Goal: Task Accomplishment & Management: Use online tool/utility

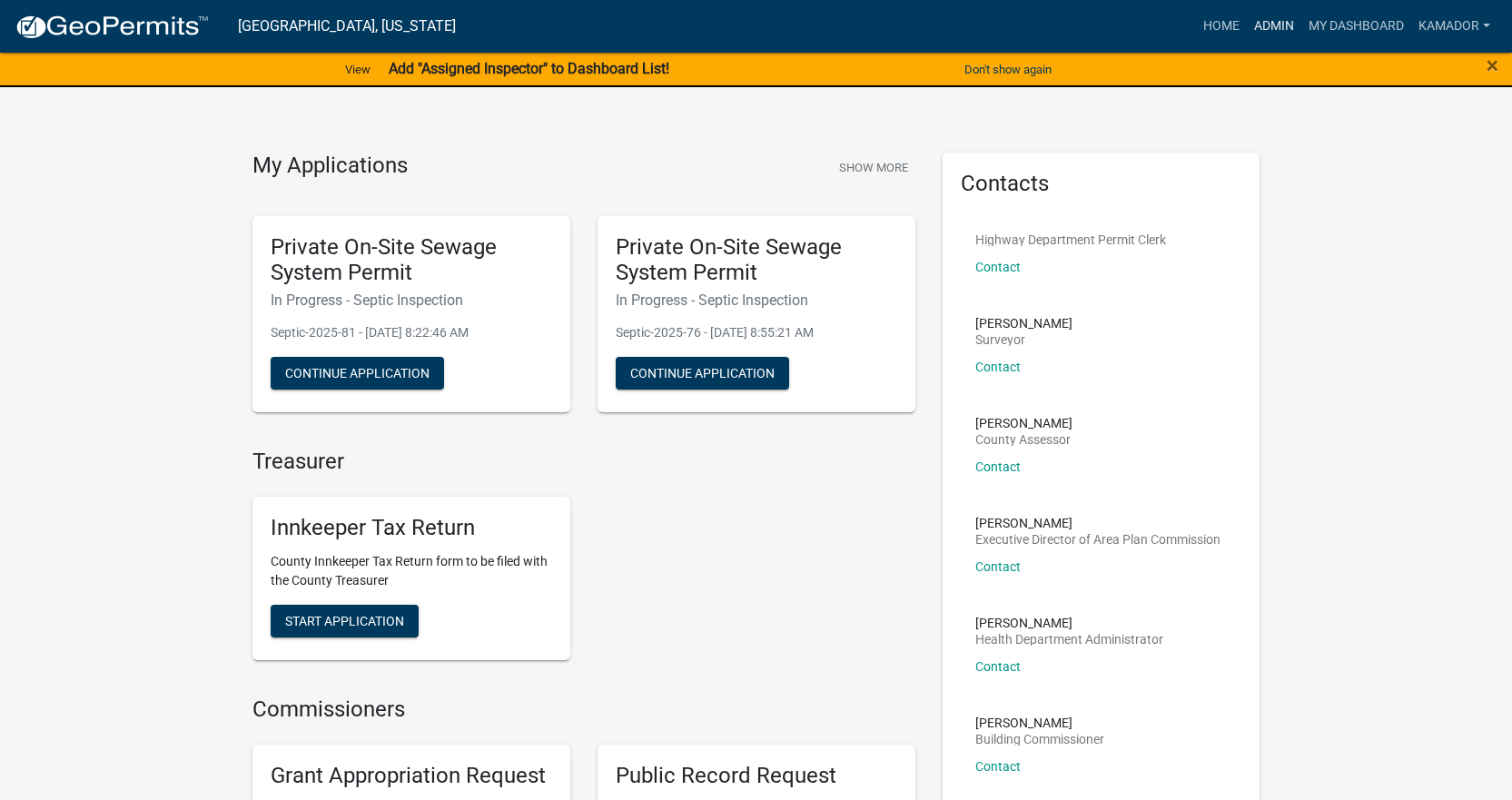
click at [1273, 21] on link "Admin" at bounding box center [1274, 26] width 54 height 35
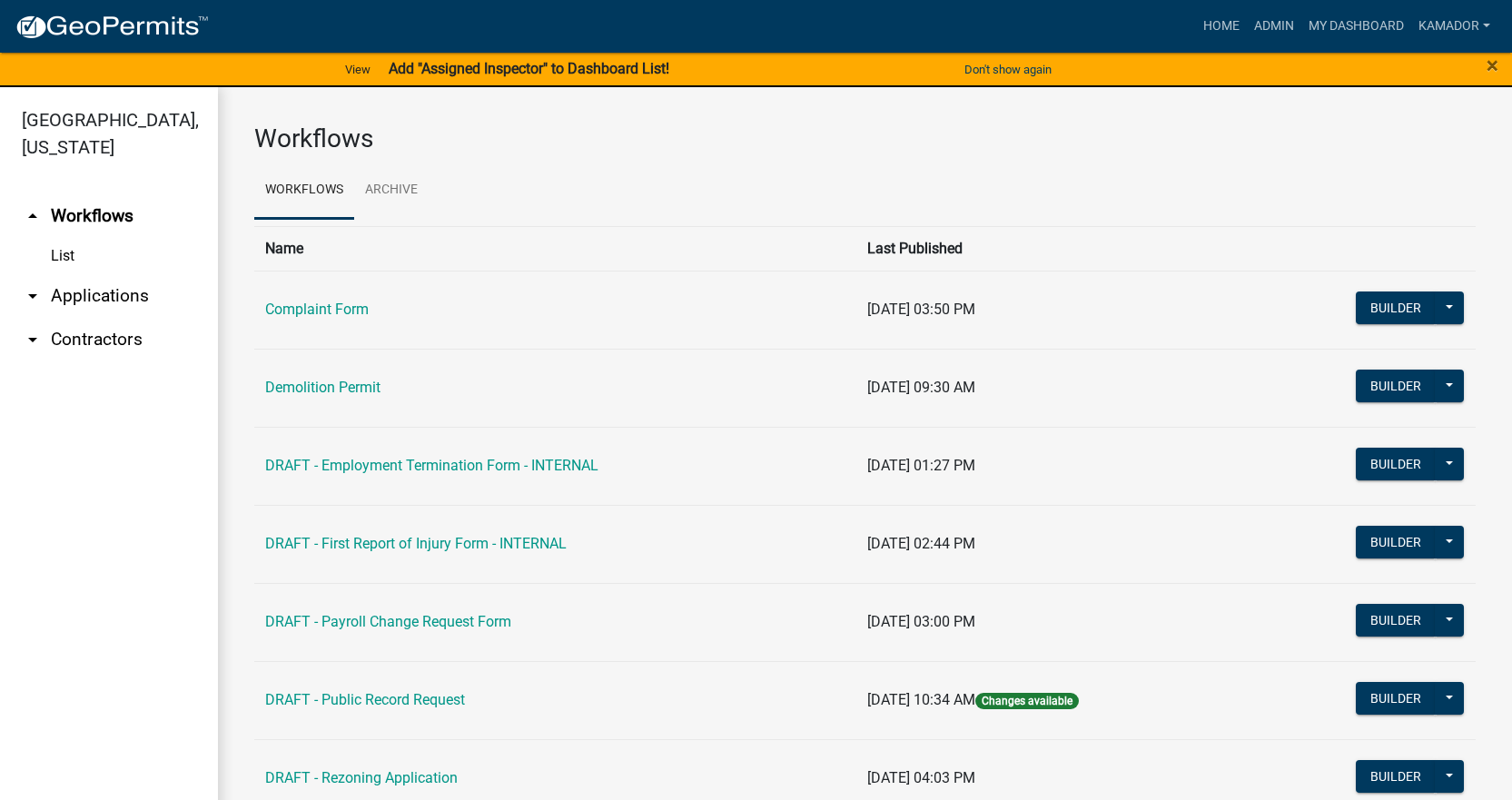
click at [96, 301] on link "arrow_drop_down Applications" at bounding box center [109, 296] width 218 height 43
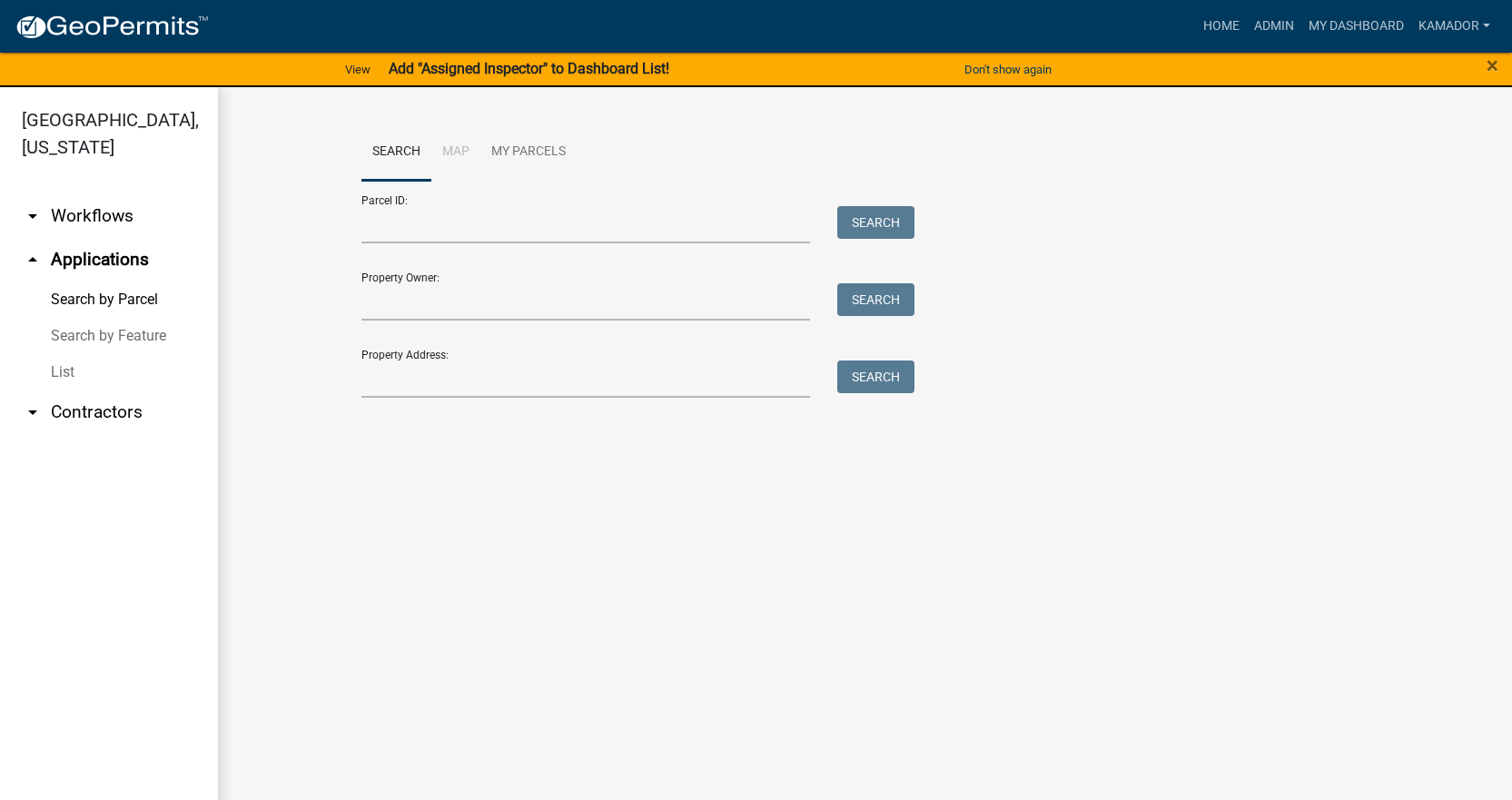
click at [52, 365] on link "List" at bounding box center [109, 373] width 218 height 37
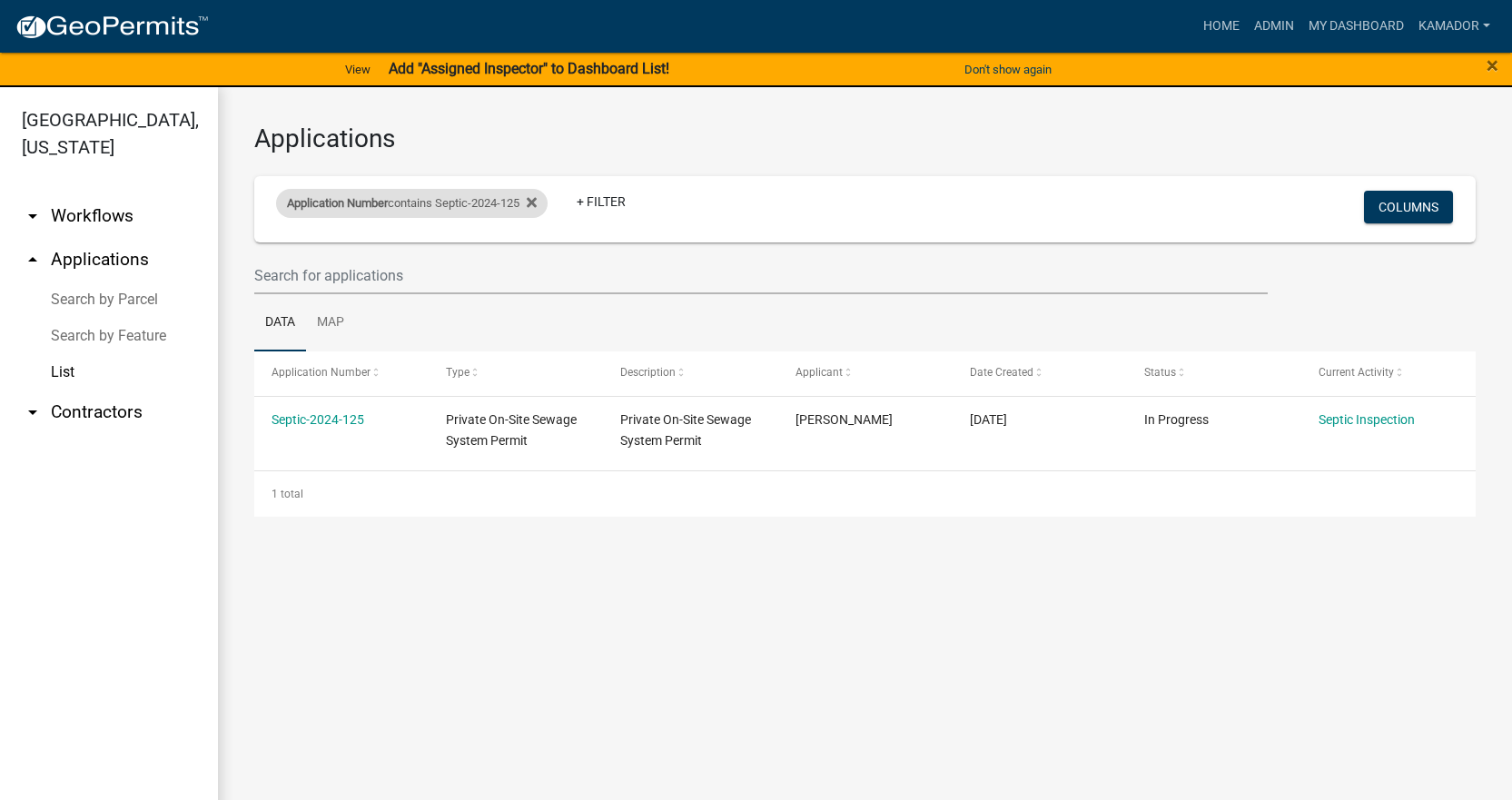
click at [435, 198] on div "Application Number contains Septic-2024-125" at bounding box center [412, 204] width 271 height 29
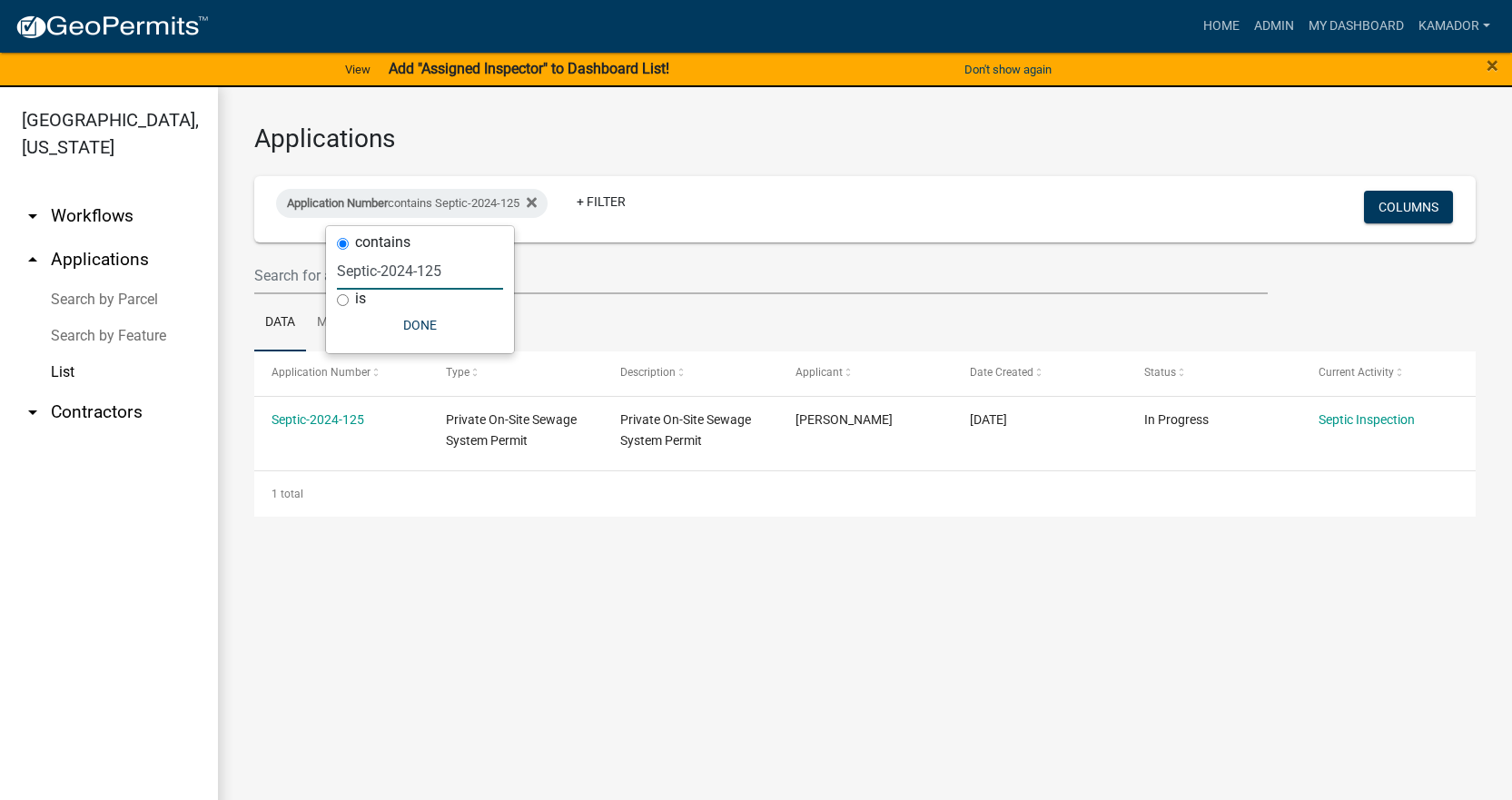
click at [464, 272] on input "Septic-2024-125" at bounding box center [420, 271] width 166 height 38
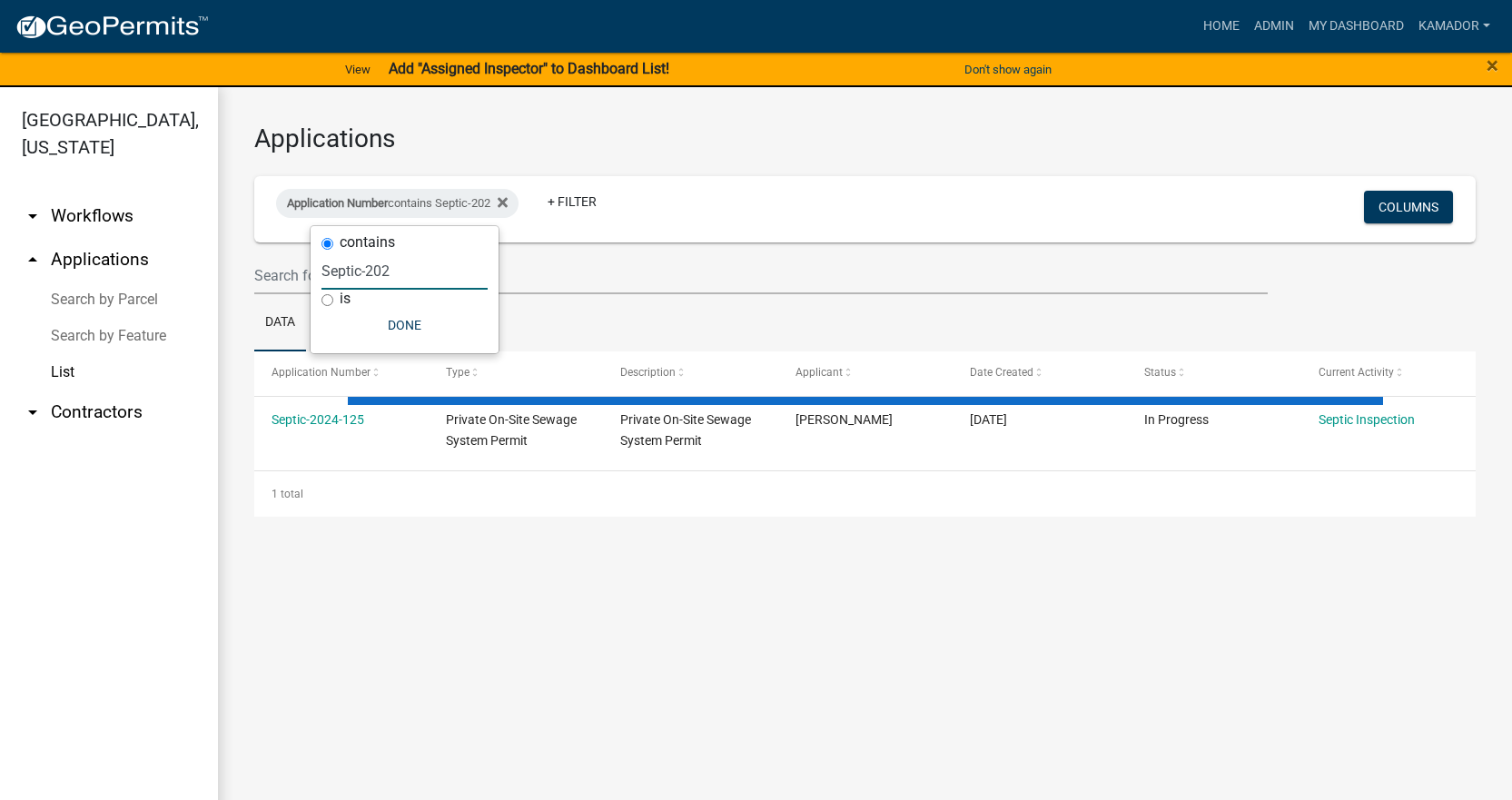
type input "Septic-2025"
select select "3: 100"
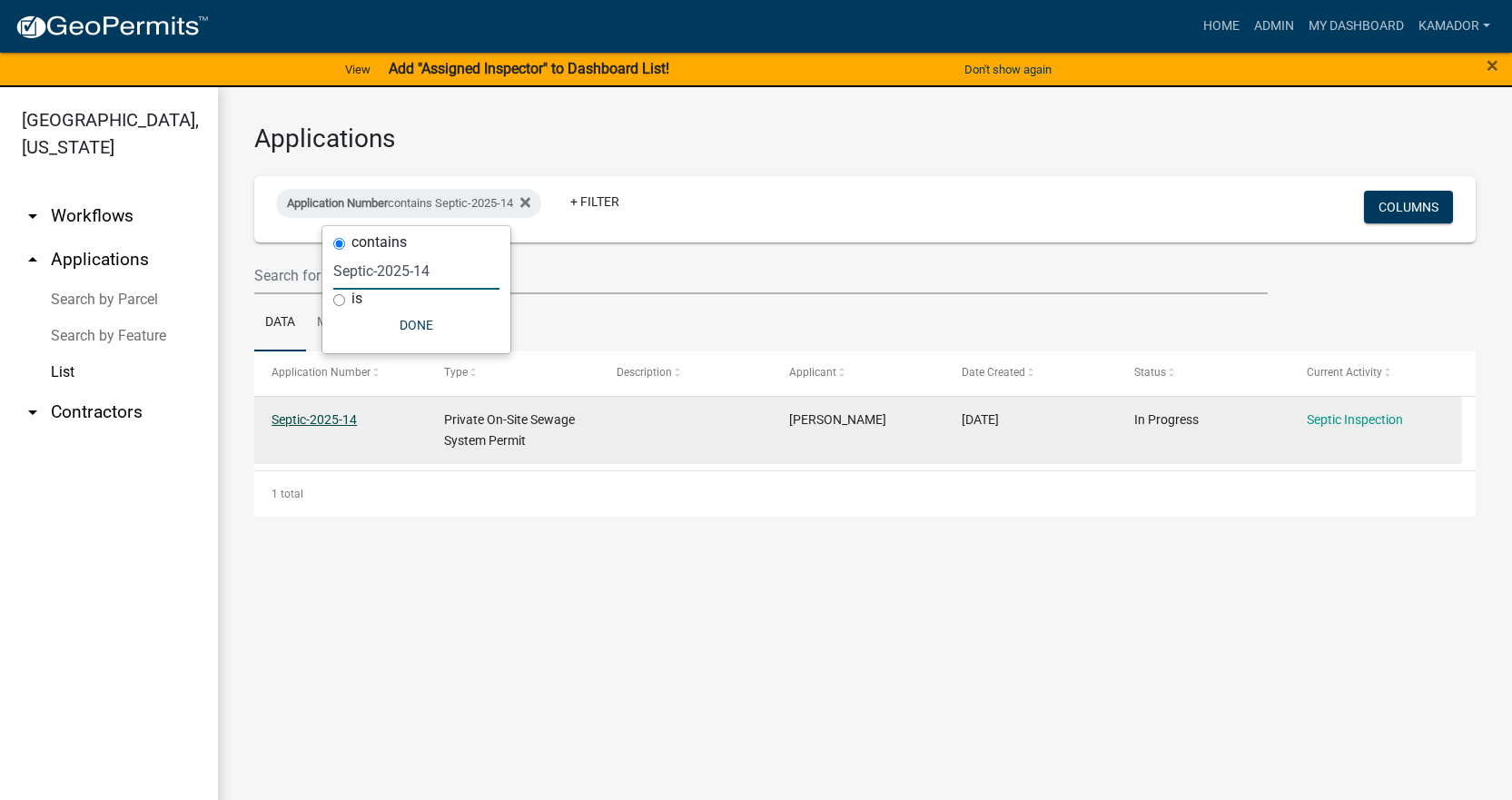
type input "Septic-2025-14"
click at [319, 416] on link "Septic-2025-14" at bounding box center [314, 419] width 85 height 14
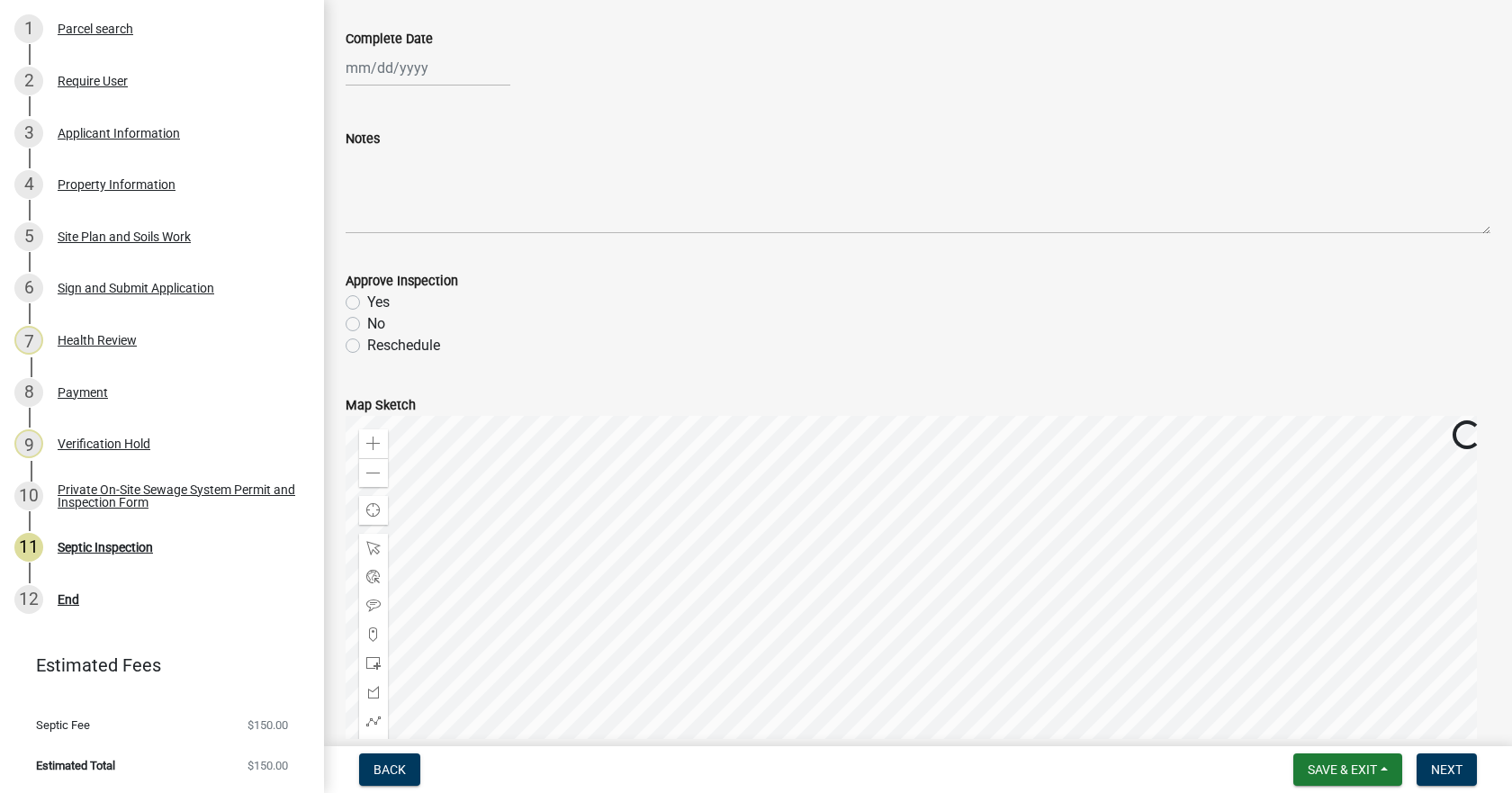
scroll to position [270, 0]
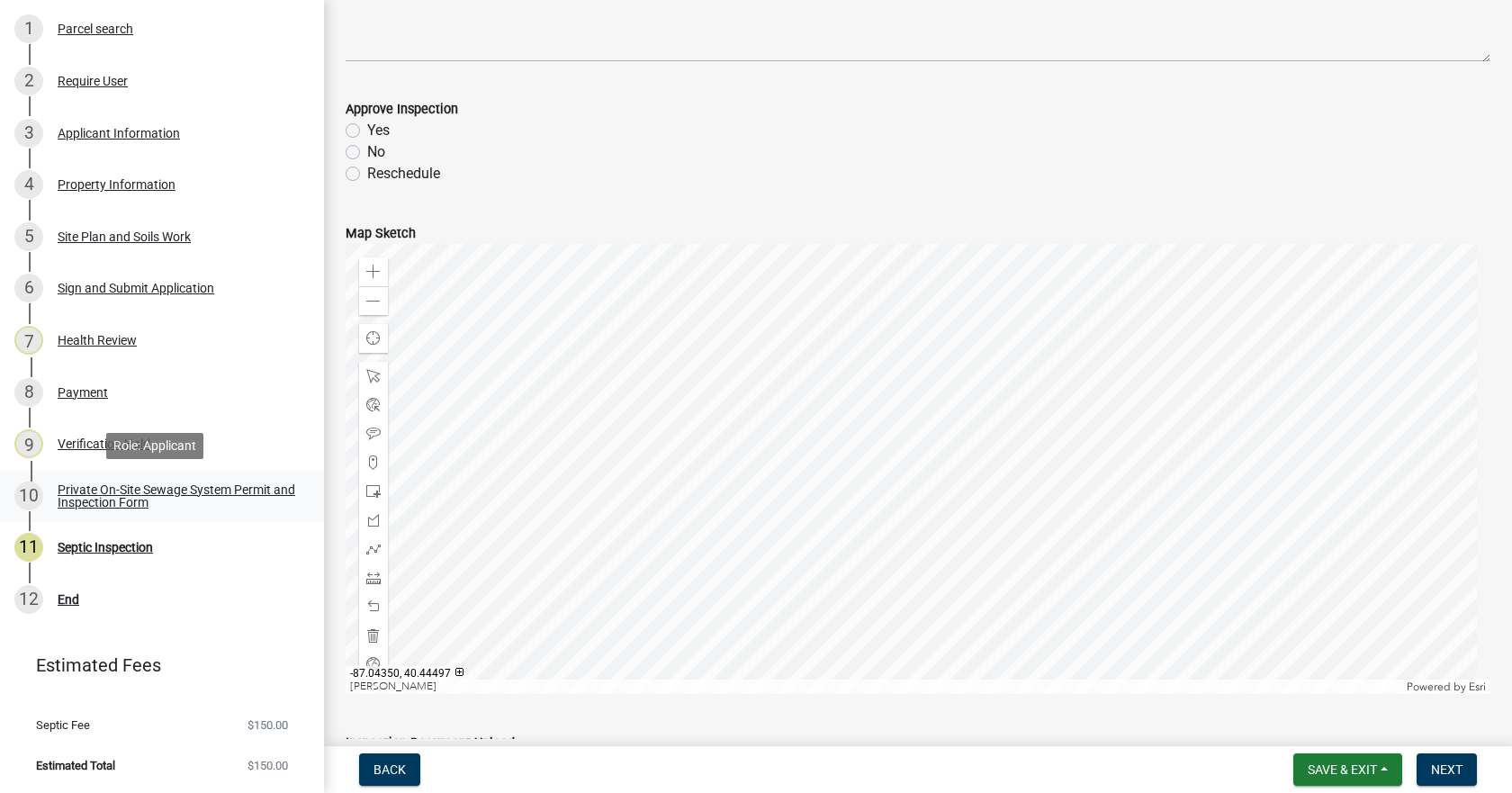
click at [128, 497] on div "Private On-Site Sewage System Permit and Inspection Form" at bounding box center [176, 496] width 237 height 25
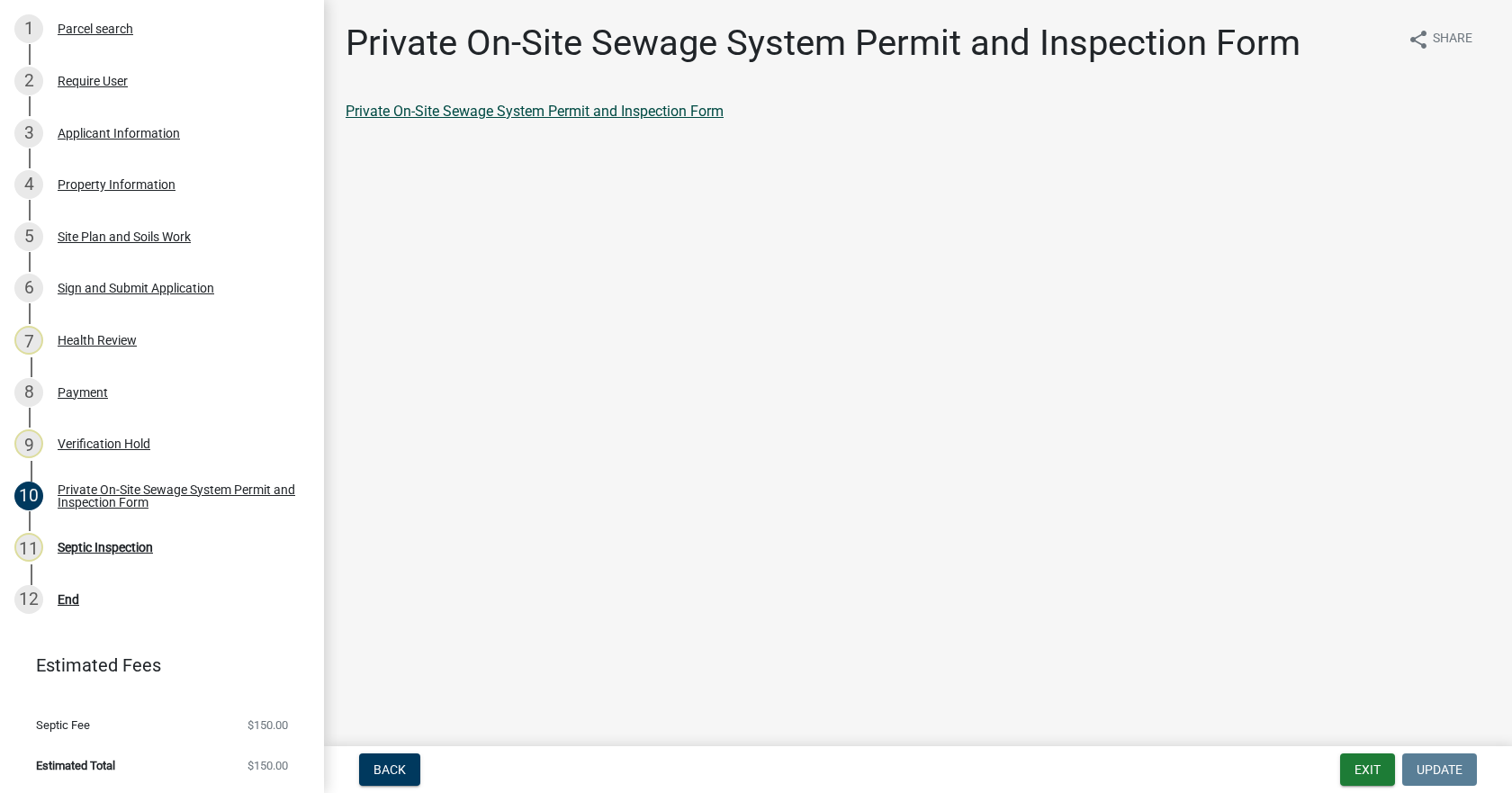
click at [530, 109] on link "Private On-Site Sewage System Permit and Inspection Form" at bounding box center [534, 111] width 378 height 17
